Goal: Entertainment & Leisure: Browse casually

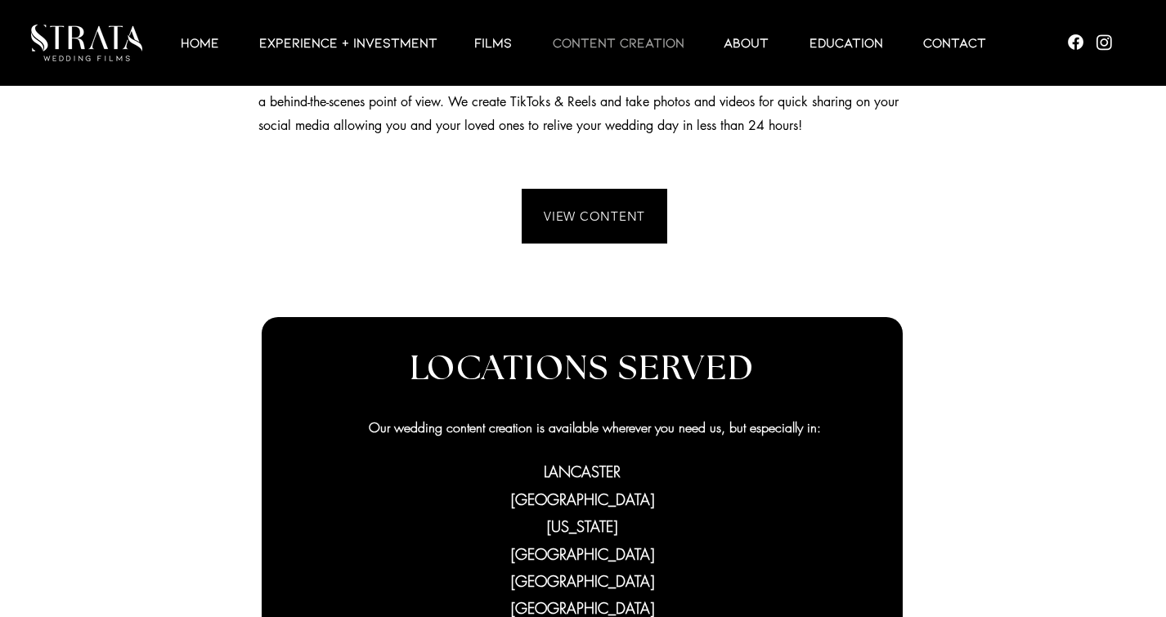
scroll to position [654, 0]
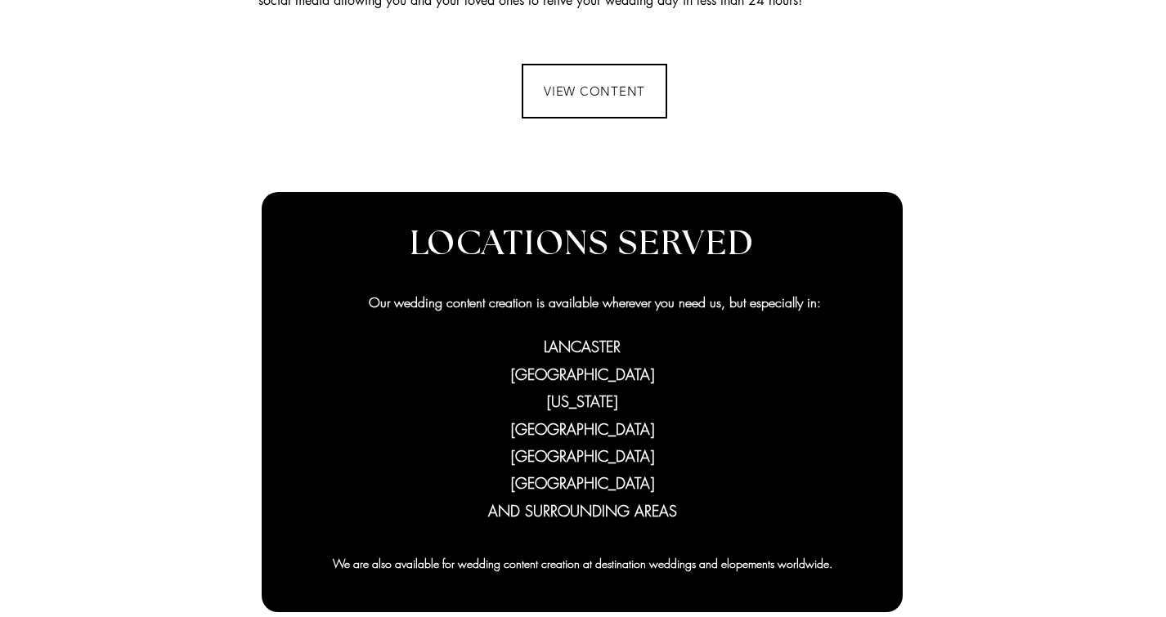
click at [605, 102] on span "VIEW CONTENT" at bounding box center [594, 91] width 142 height 52
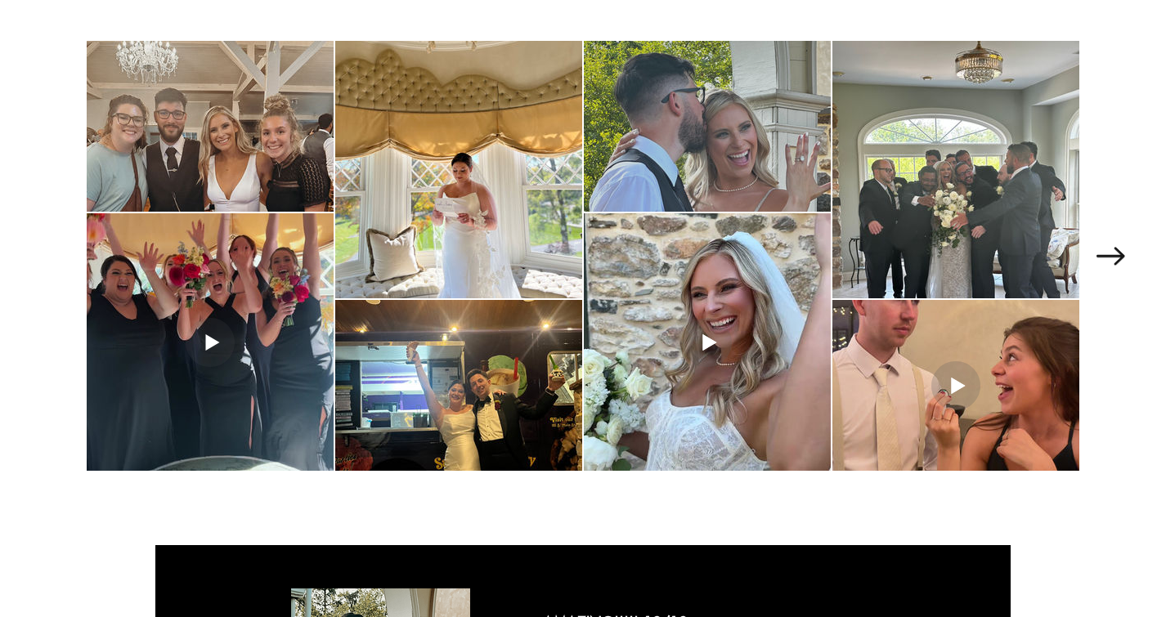
scroll to position [2370, 0]
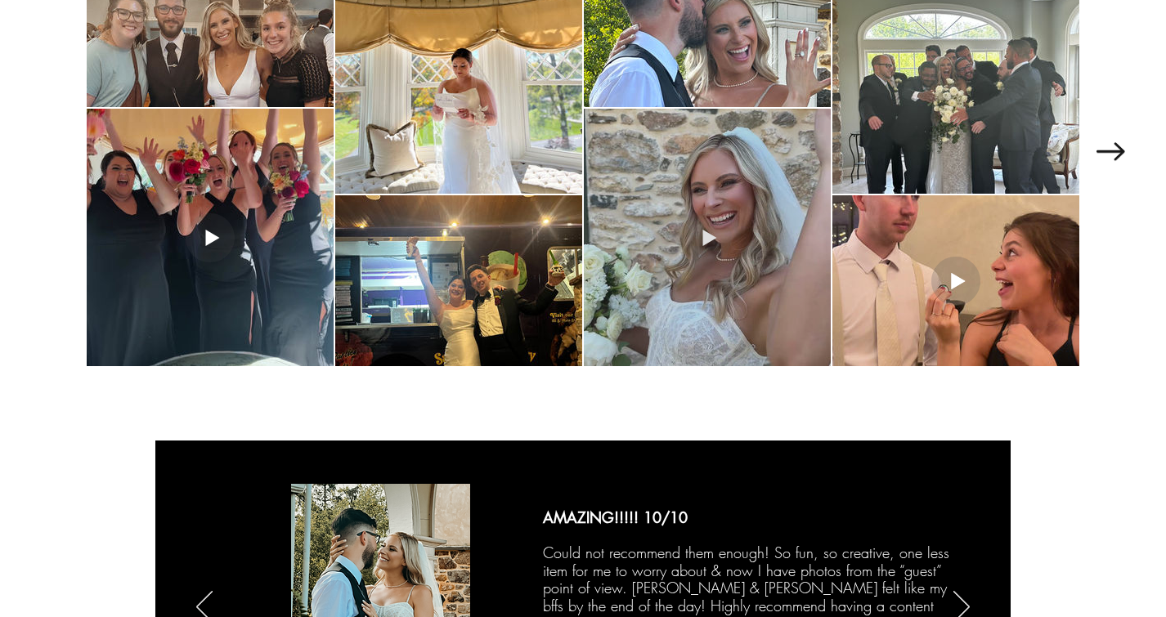
click at [696, 249] on div "main content" at bounding box center [707, 238] width 247 height 258
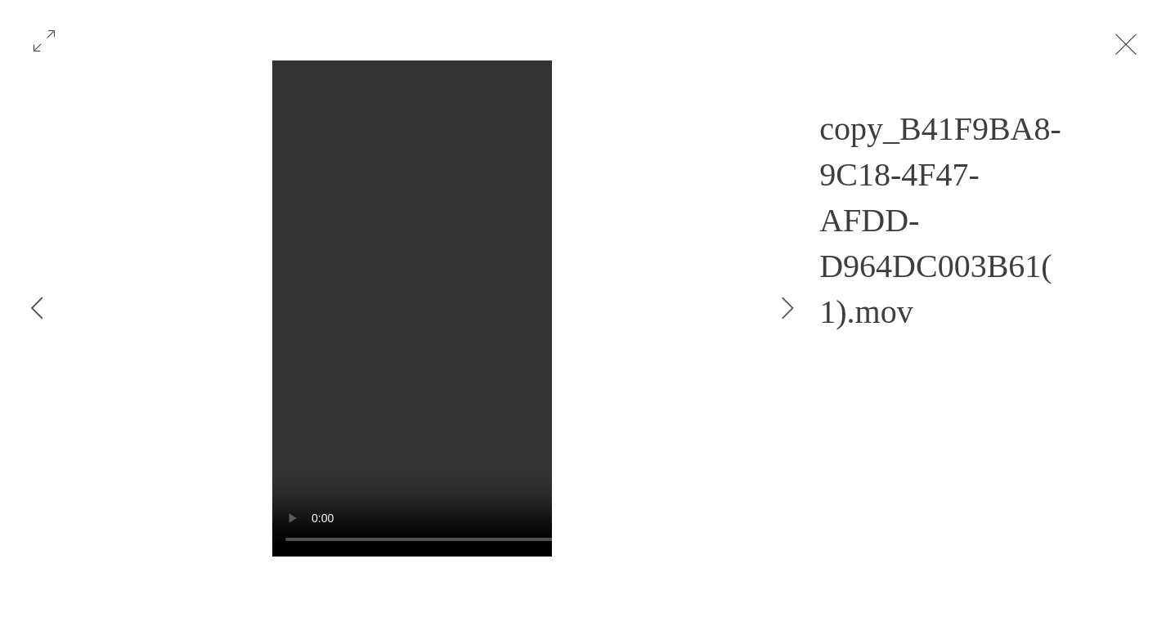
click at [22, 325] on button "Previous Item" at bounding box center [36, 309] width 41 height 41
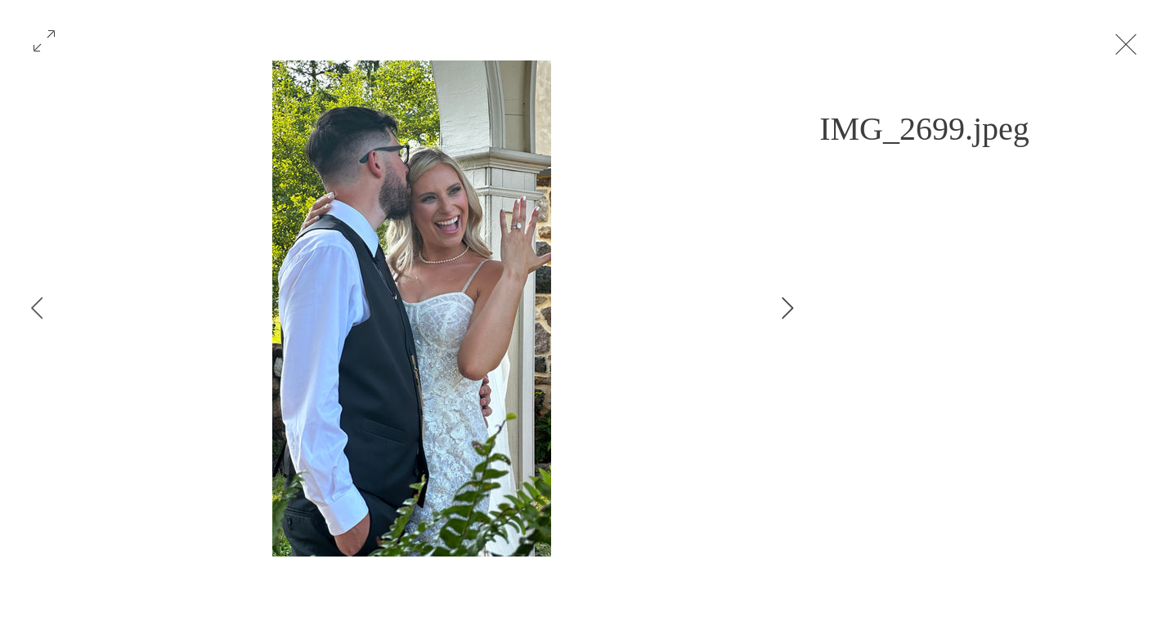
click at [784, 294] on button "Next Item" at bounding box center [787, 309] width 41 height 41
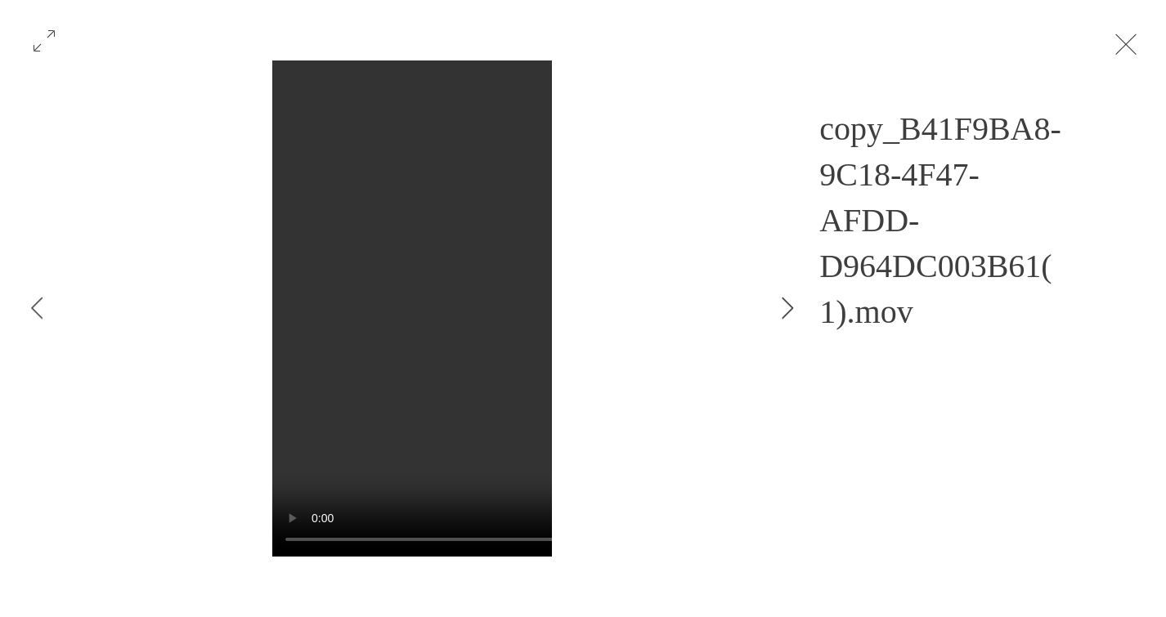
click at [784, 294] on button "Next Item" at bounding box center [787, 309] width 41 height 41
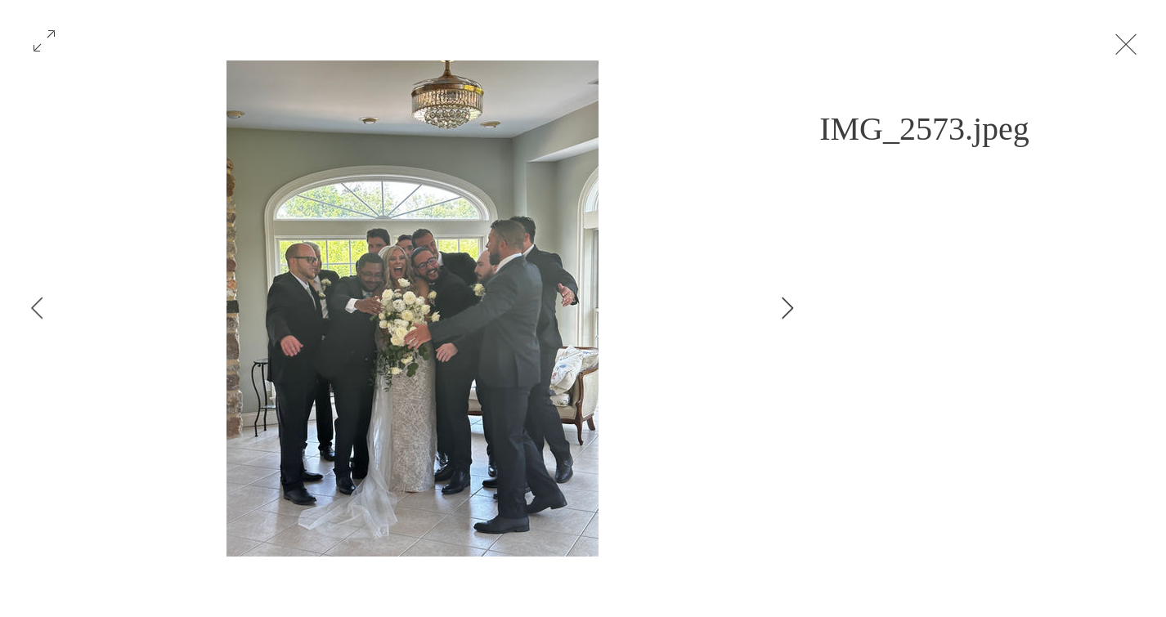
click at [782, 303] on icon "Next Item" at bounding box center [788, 308] width 12 height 22
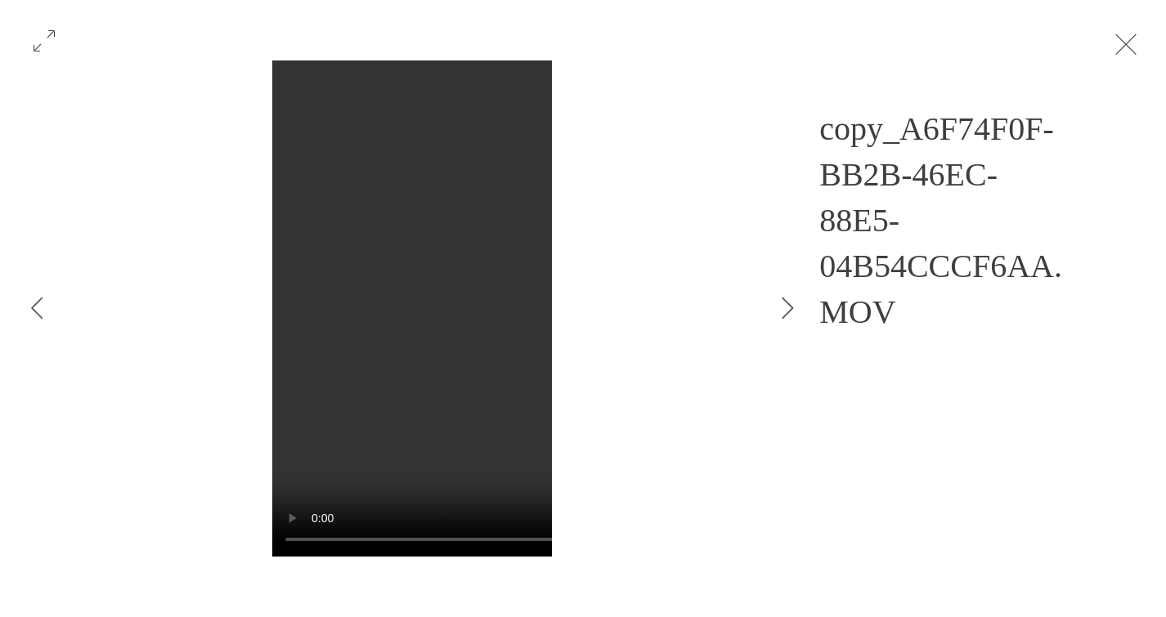
click at [431, 419] on video "Gallery item, detailed view" at bounding box center [769, 309] width 994 height 497
click at [58, 40] on button "Gallery item, detailed view" at bounding box center [44, 39] width 31 height 36
click at [1127, 34] on button "Exit expand mode" at bounding box center [1125, 43] width 31 height 36
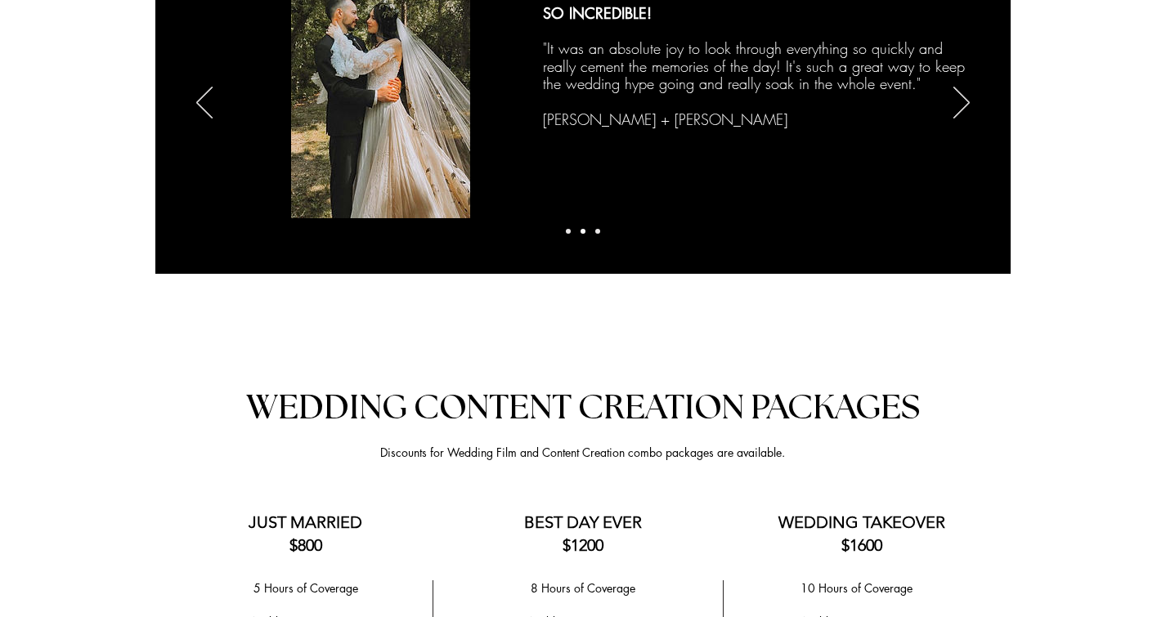
scroll to position [2806, 0]
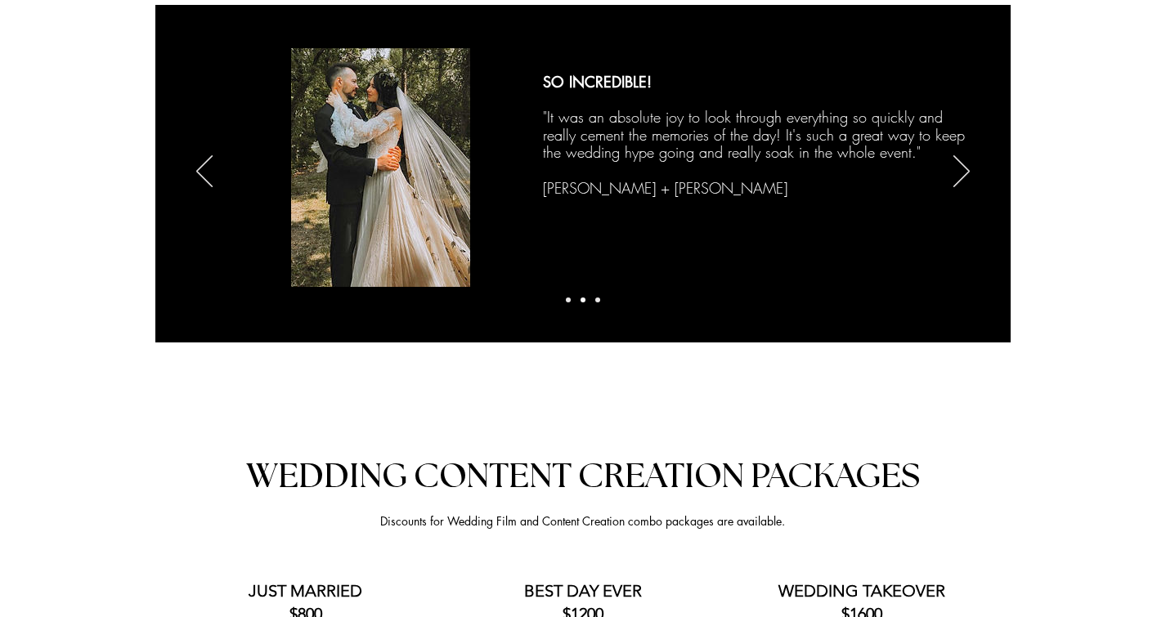
click at [1015, 188] on div at bounding box center [583, 189] width 1166 height 429
click at [1006, 174] on div "Slideshow" at bounding box center [582, 173] width 855 height 336
click at [949, 174] on blockquote "​" at bounding box center [754, 171] width 423 height 18
click at [955, 159] on icon "Next" at bounding box center [961, 171] width 16 height 32
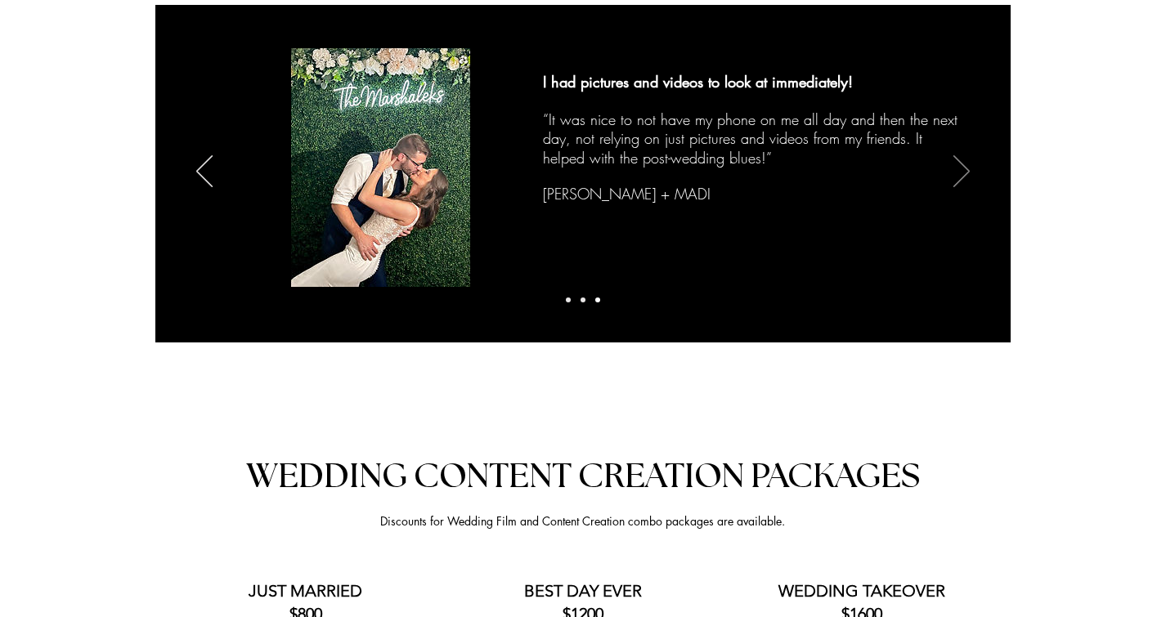
click at [966, 170] on icon "Next" at bounding box center [961, 171] width 16 height 32
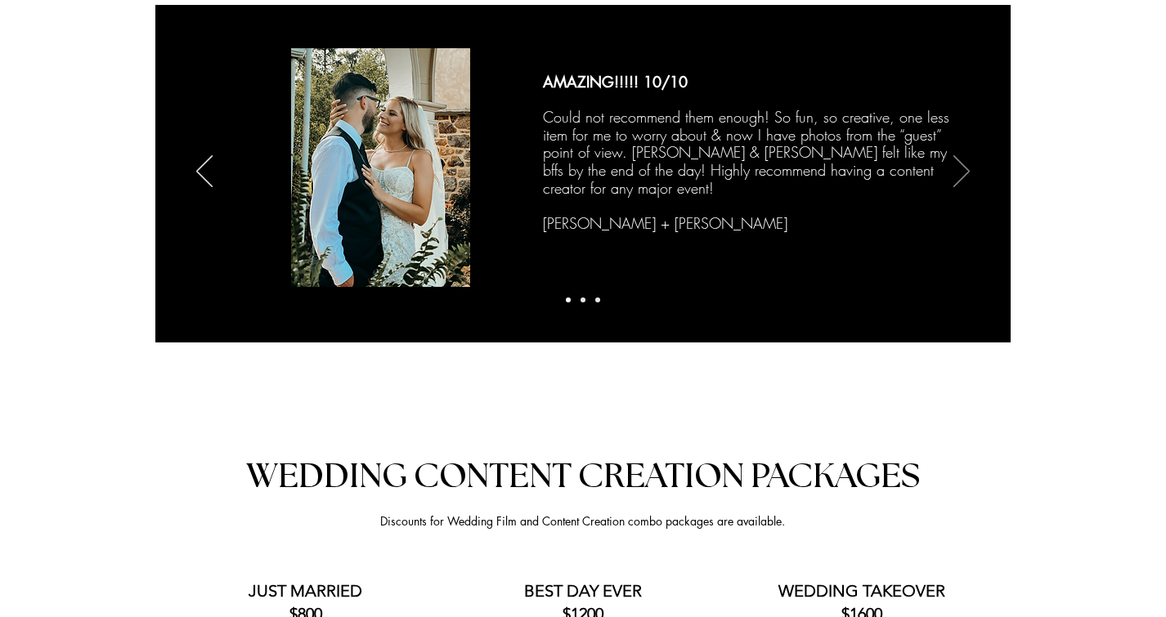
click at [966, 170] on icon "Next" at bounding box center [961, 171] width 16 height 32
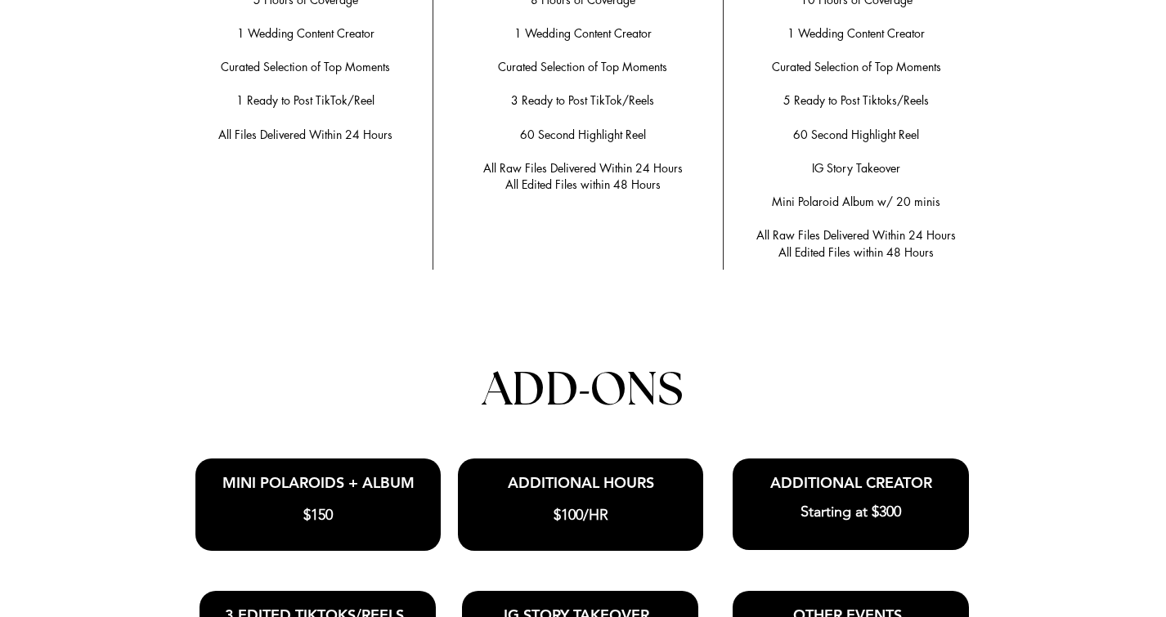
scroll to position [3678, 0]
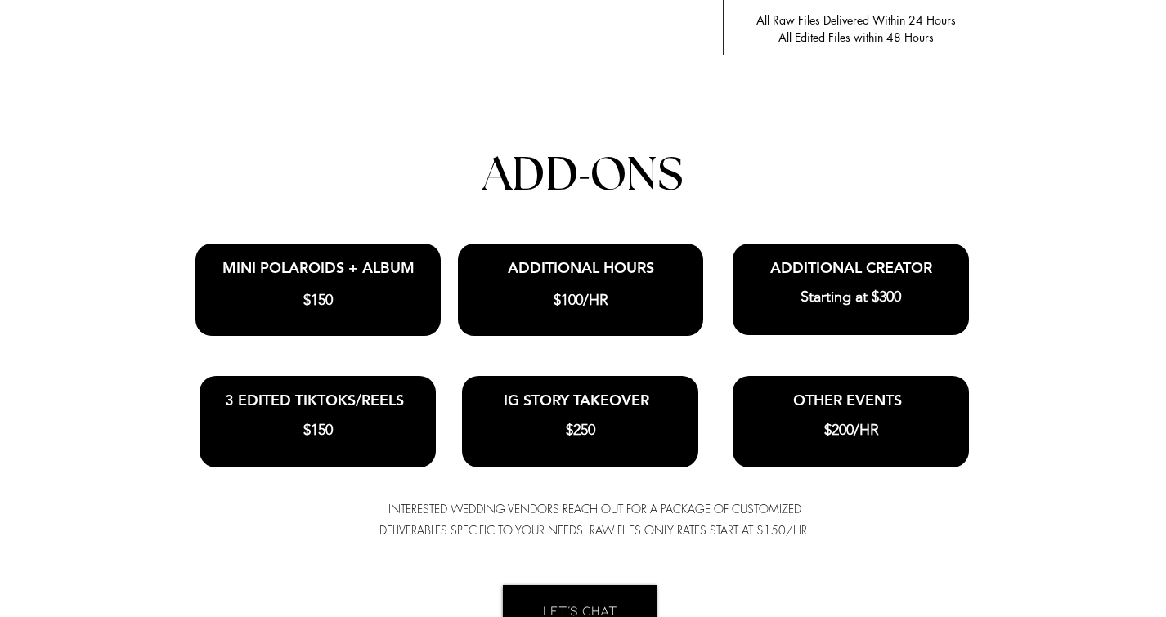
click at [1051, 231] on div at bounding box center [583, 113] width 1166 height 1163
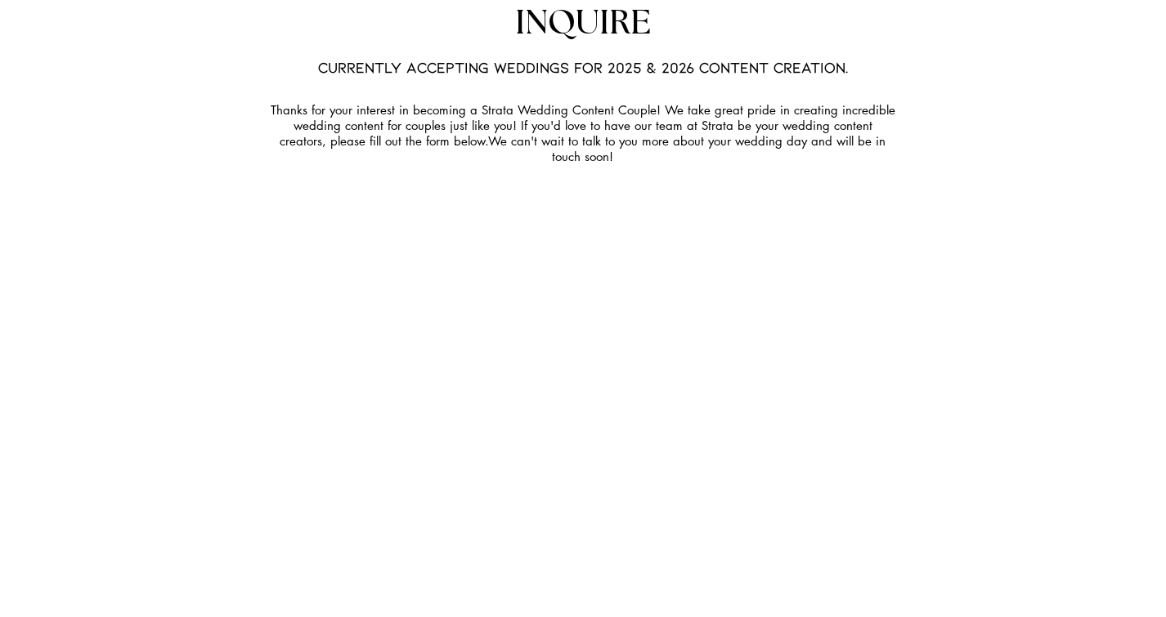
scroll to position [4768, 0]
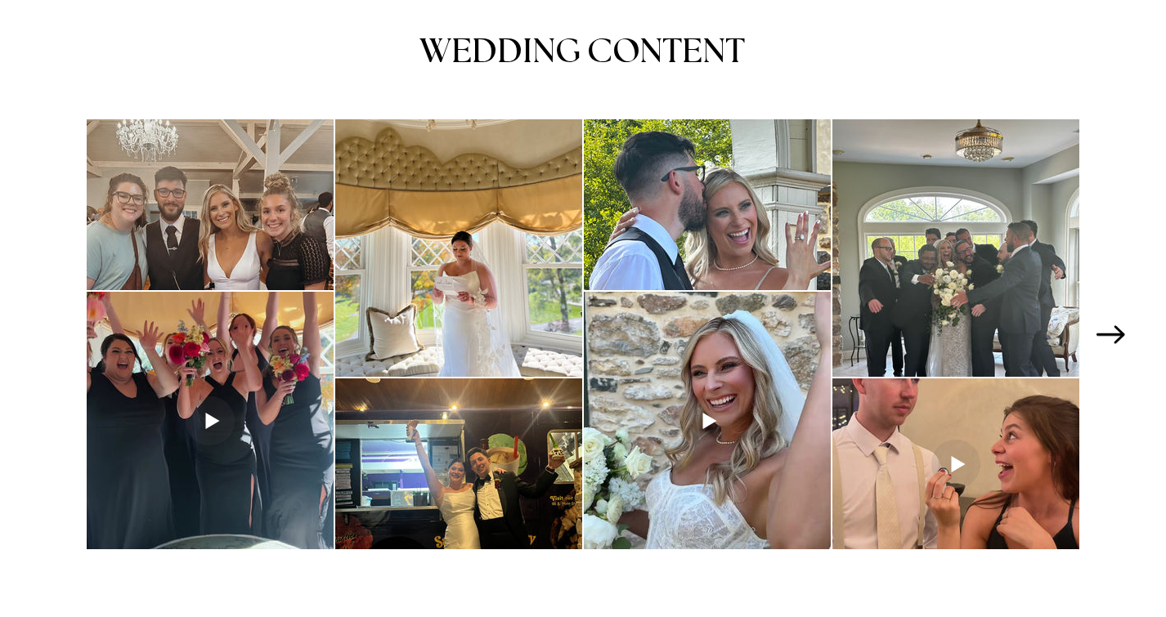
scroll to position [2114, 0]
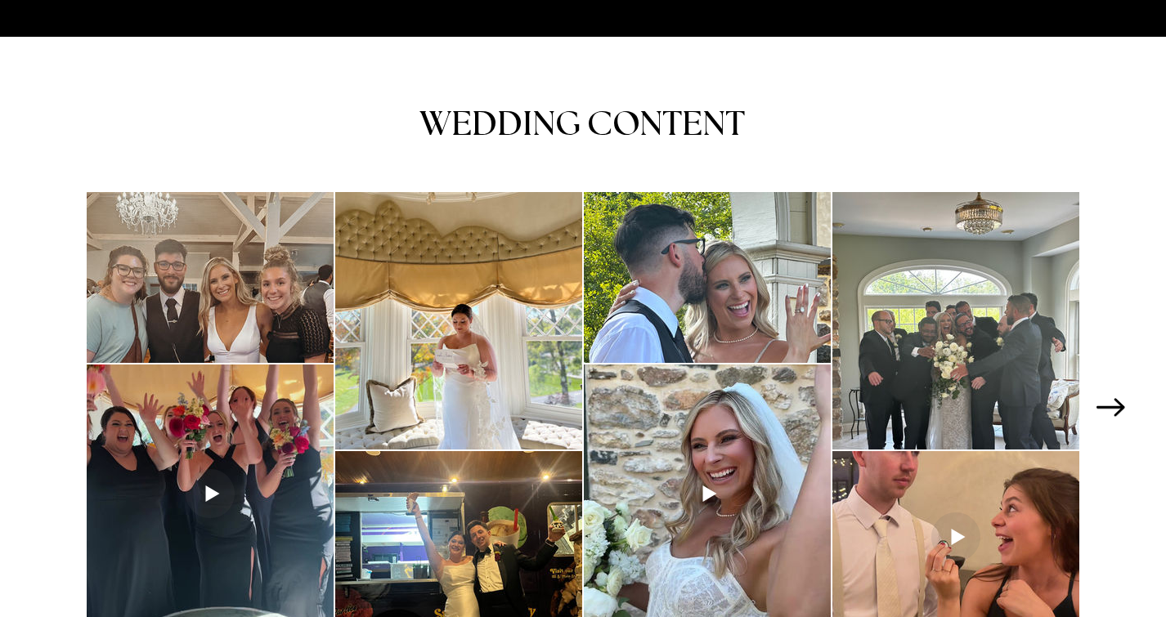
click at [1118, 400] on icon "Next Item" at bounding box center [1110, 407] width 29 height 18
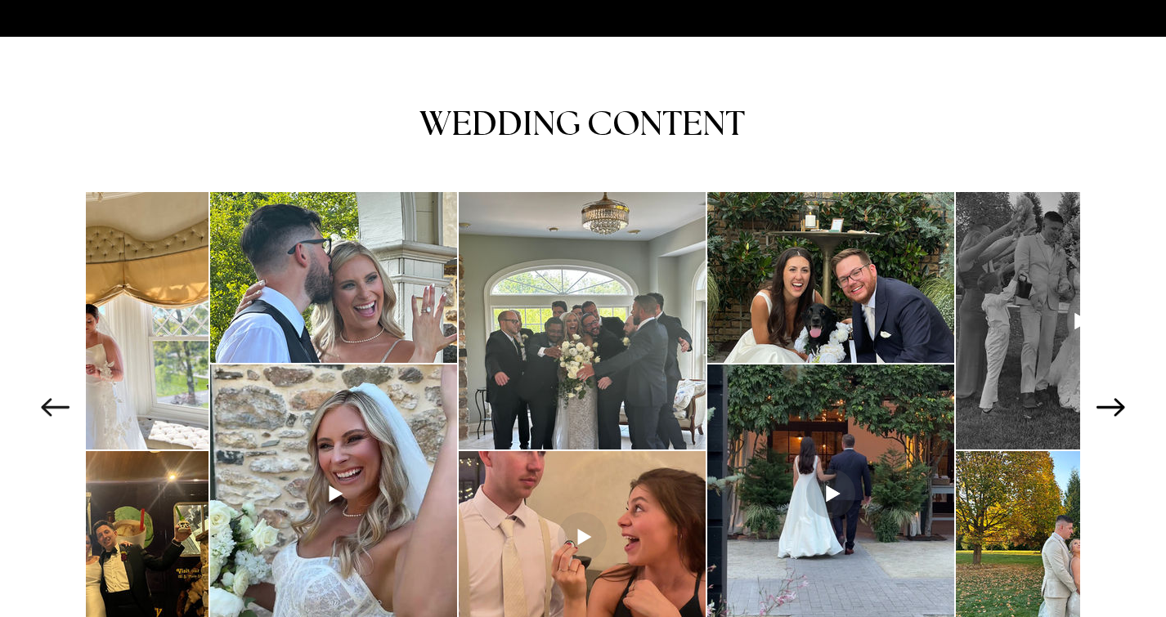
click at [1118, 400] on icon "Next Item" at bounding box center [1110, 407] width 29 height 18
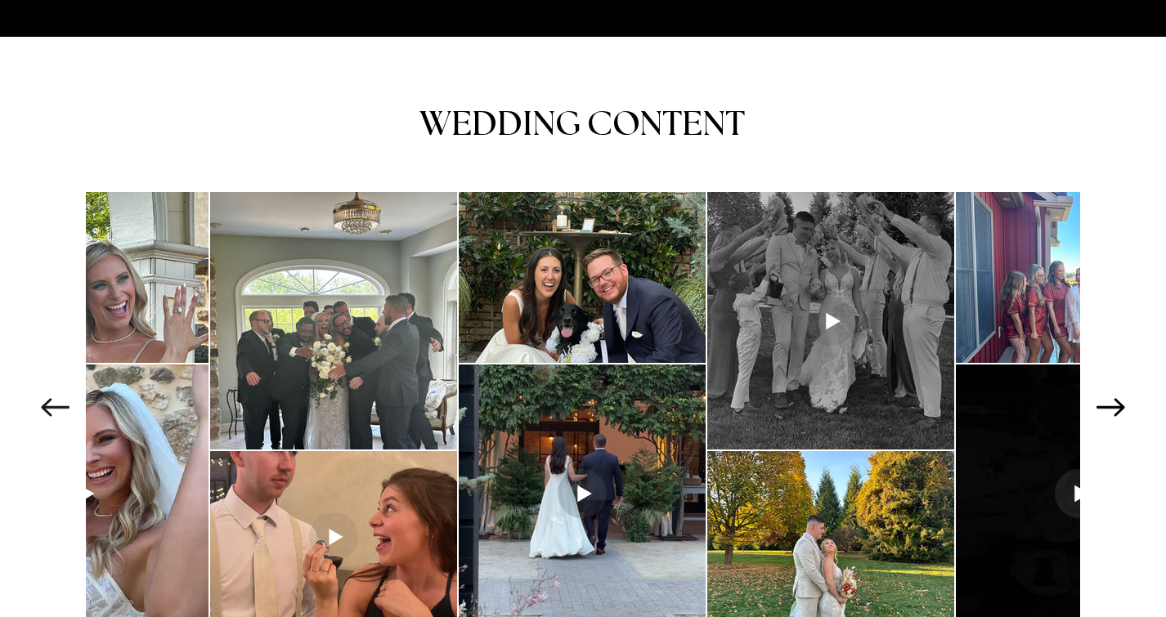
click at [1118, 400] on icon "Next Item" at bounding box center [1110, 407] width 29 height 18
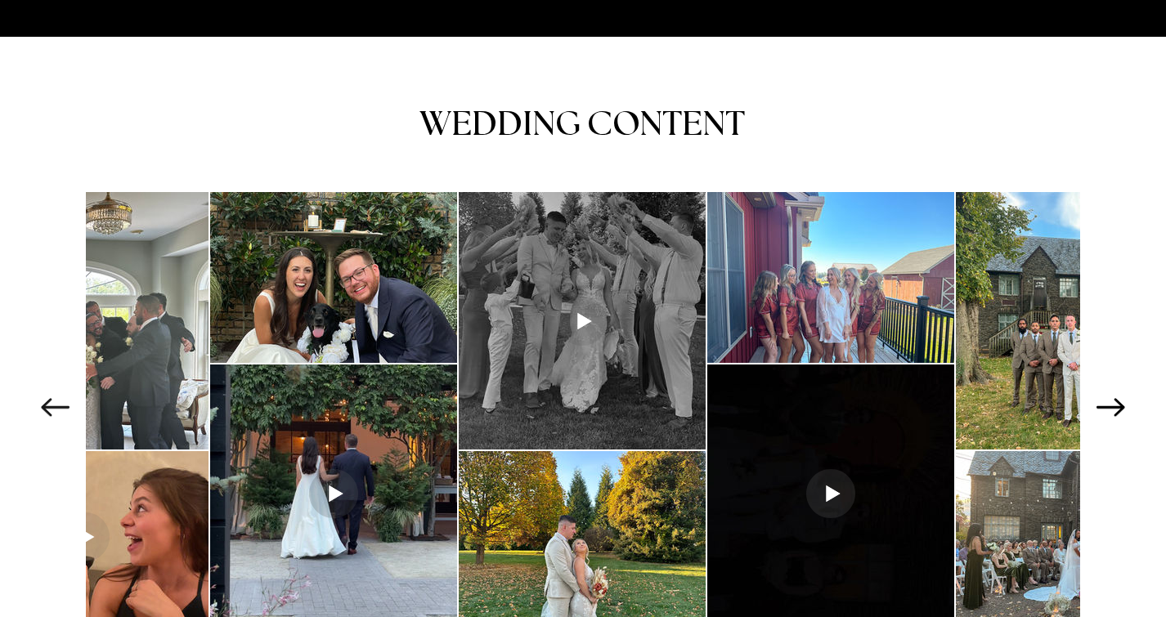
scroll to position [0, 871]
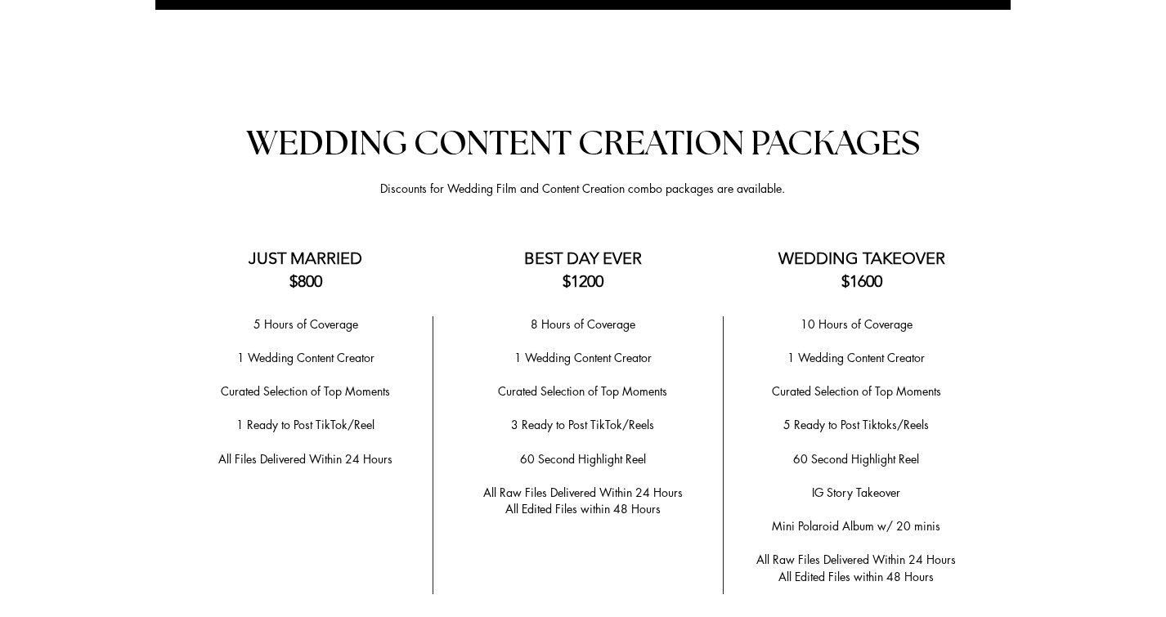
scroll to position [3090, 0]
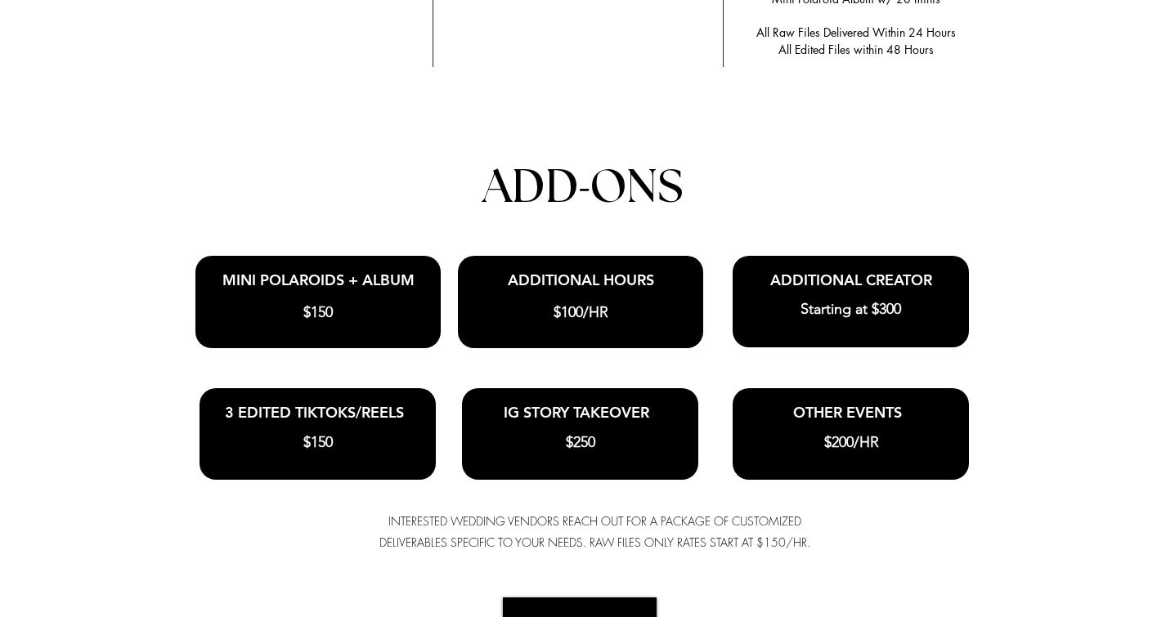
scroll to position [3745, 0]
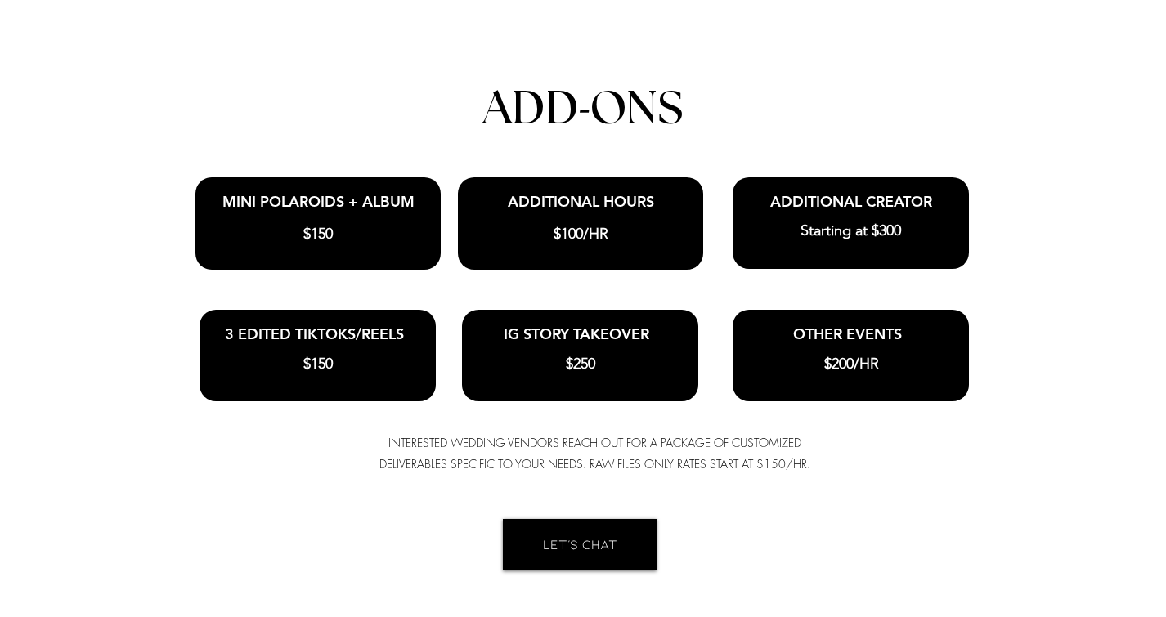
click at [1051, 178] on div at bounding box center [583, 46] width 1166 height 1163
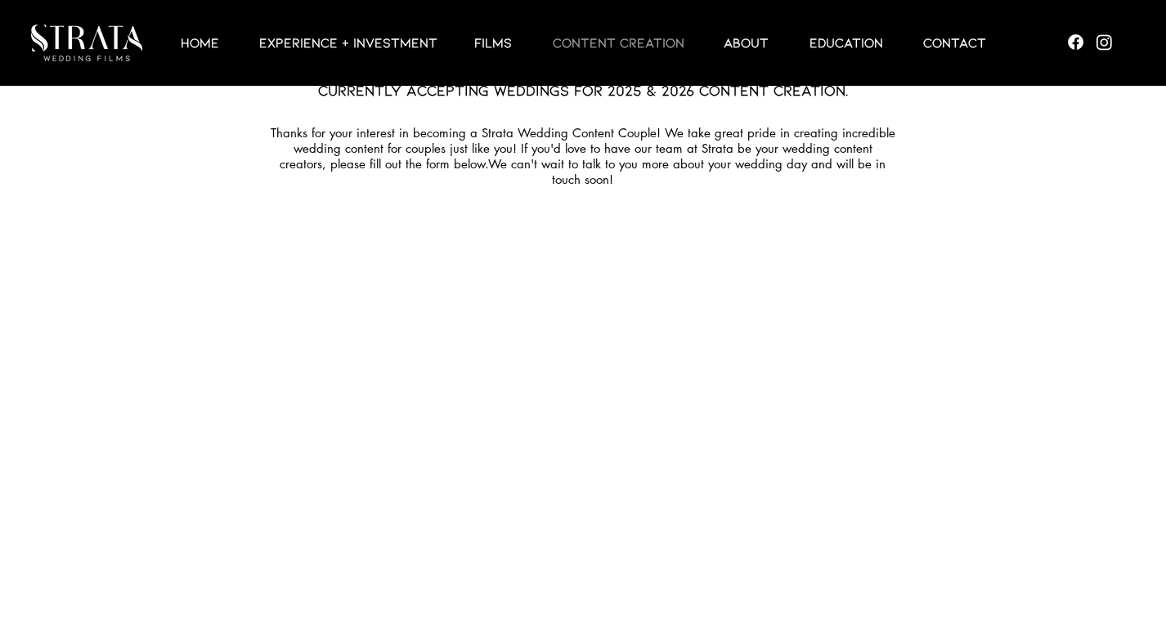
scroll to position [4076, 0]
